Goal: Information Seeking & Learning: Learn about a topic

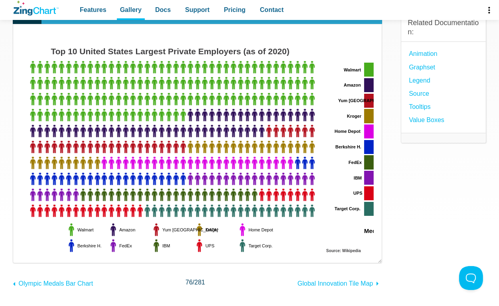
scroll to position [80, 0]
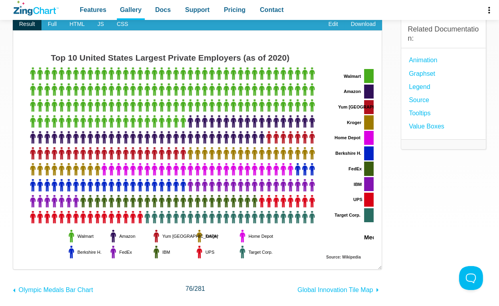
click at [416, 196] on div "Related Documentation: Animation Graphset Legend source Tooltips Value Boxes" at bounding box center [443, 150] width 85 height 290
click at [10, 65] on section "Largest Employer Pictogram Chart Result Full HTML JS CSS Edit Download ​ Powere…" at bounding box center [249, 156] width 499 height 397
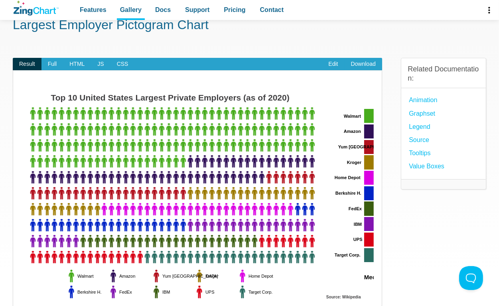
scroll to position [0, 0]
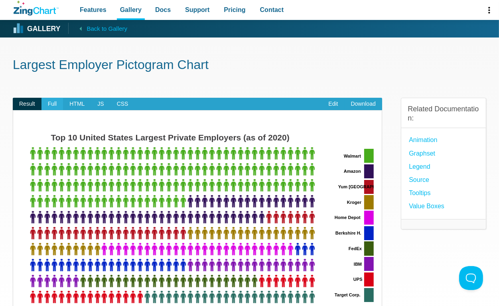
click at [52, 98] on span "Full" at bounding box center [52, 104] width 22 height 13
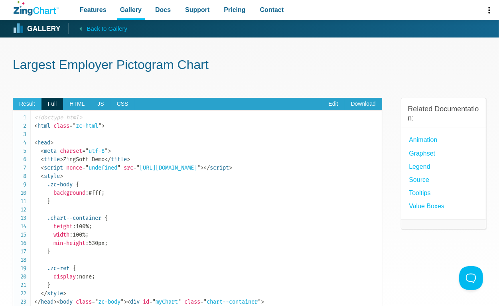
click at [28, 102] on span "Result" at bounding box center [27, 104] width 29 height 13
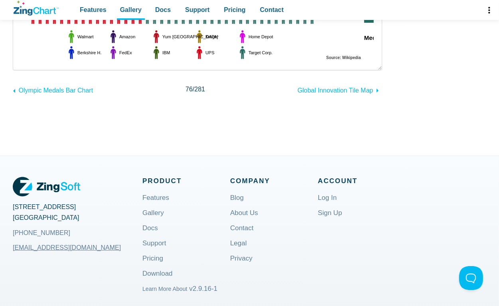
scroll to position [80, 0]
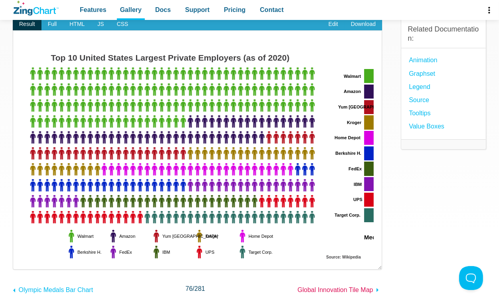
click at [321, 292] on span "Global Innovation Tile Map" at bounding box center [334, 289] width 75 height 7
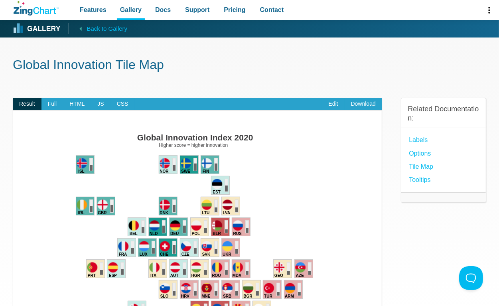
click at [35, 34] on link "Gallery" at bounding box center [37, 29] width 47 height 12
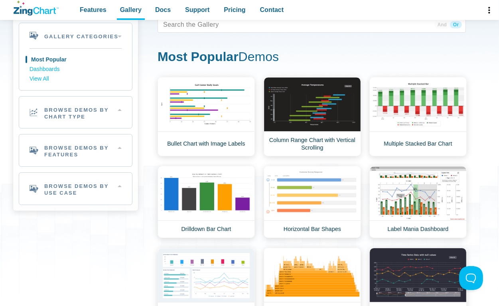
click at [482, 152] on div "36 results And Or Most Popular Demos Area Demos Area Line Chart Financial Widge…" at bounding box center [321, 257] width 329 height 481
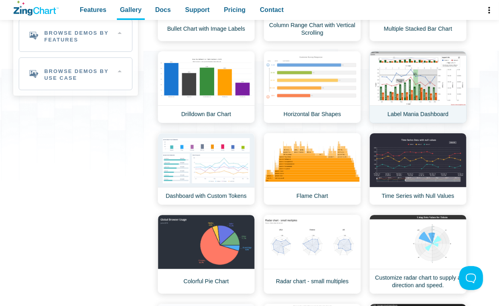
scroll to position [319, 0]
